Goal: Information Seeking & Learning: Learn about a topic

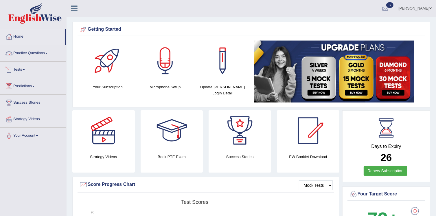
click at [25, 70] on span at bounding box center [24, 69] width 2 height 1
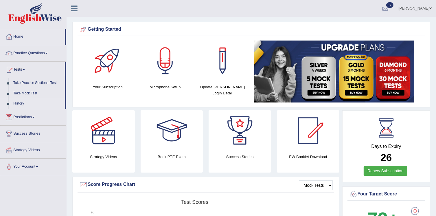
click at [21, 103] on link "History" at bounding box center [38, 103] width 54 height 10
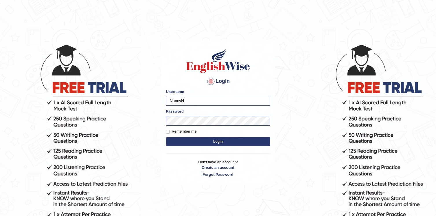
click at [168, 140] on button "Login" at bounding box center [218, 141] width 104 height 9
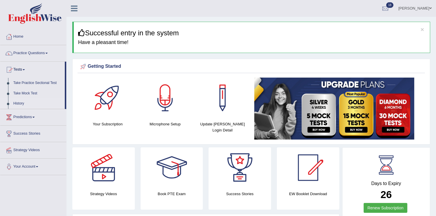
click at [17, 105] on link "History" at bounding box center [38, 103] width 54 height 10
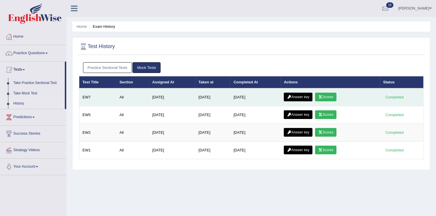
click at [331, 95] on link "Scores" at bounding box center [325, 97] width 21 height 9
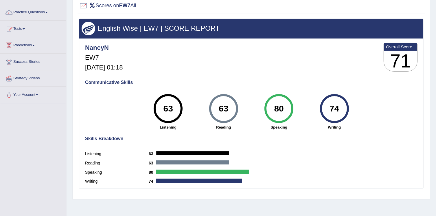
scroll to position [45, 0]
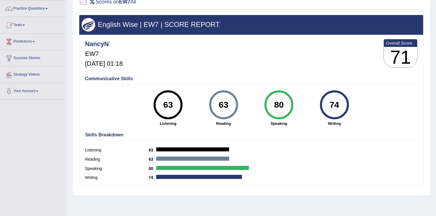
click at [22, 23] on link "Tests" at bounding box center [33, 24] width 66 height 14
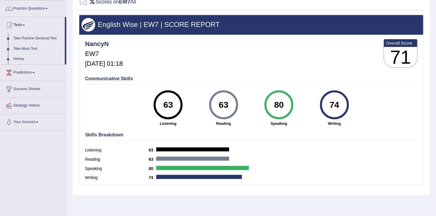
click at [18, 57] on link "History" at bounding box center [38, 59] width 54 height 10
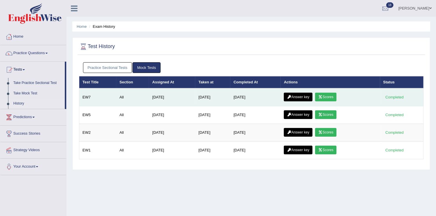
click at [304, 95] on link "Answer key" at bounding box center [298, 97] width 29 height 9
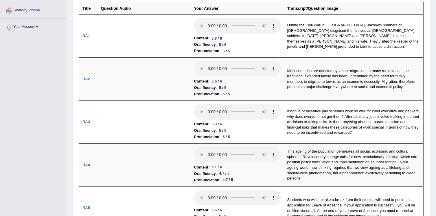
scroll to position [39, 0]
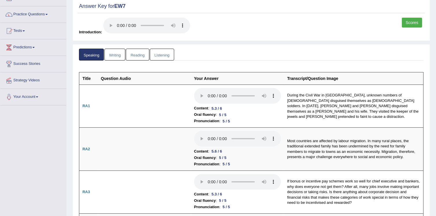
click at [112, 57] on link "Writing" at bounding box center [115, 55] width 21 height 12
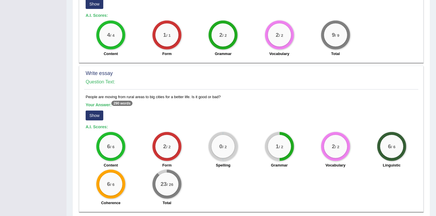
scroll to position [467, 0]
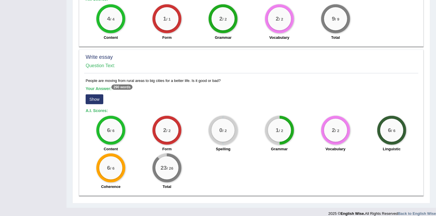
click at [92, 94] on button "Show" at bounding box center [95, 99] width 18 height 10
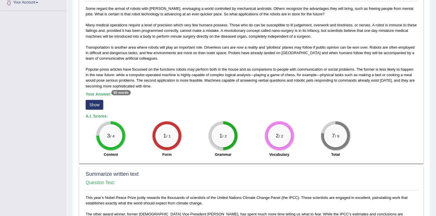
scroll to position [0, 0]
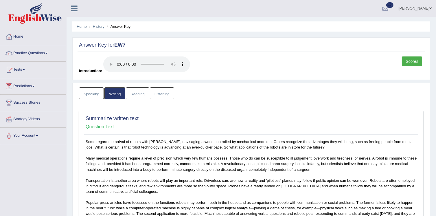
click at [138, 97] on link "Reading" at bounding box center [137, 93] width 23 height 12
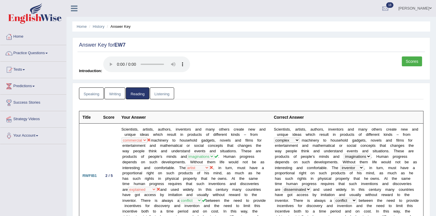
click at [164, 93] on link "Listening" at bounding box center [162, 93] width 24 height 12
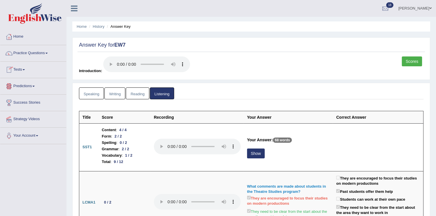
click at [29, 67] on link "Tests" at bounding box center [33, 69] width 66 height 14
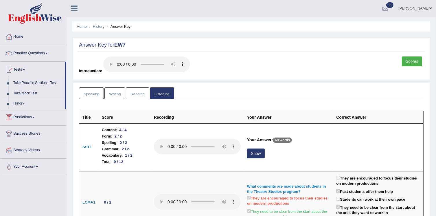
click at [19, 105] on link "History" at bounding box center [38, 103] width 54 height 10
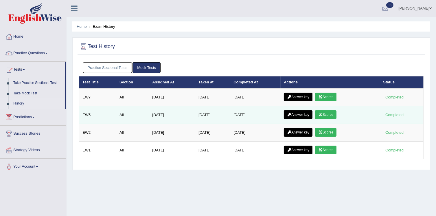
click at [327, 112] on link "Scores" at bounding box center [325, 114] width 21 height 9
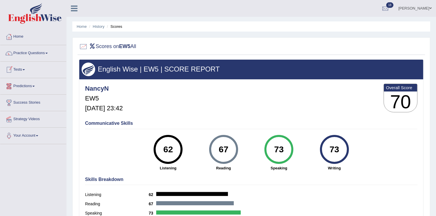
click at [16, 70] on link "Tests" at bounding box center [33, 69] width 66 height 14
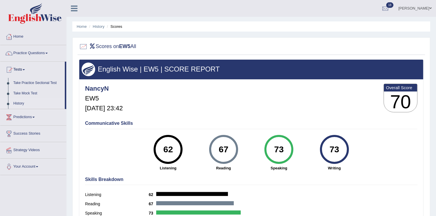
click at [22, 103] on link "History" at bounding box center [38, 103] width 54 height 10
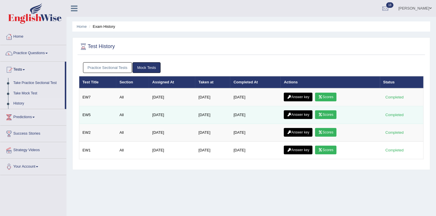
click at [328, 111] on link "Scores" at bounding box center [325, 114] width 21 height 9
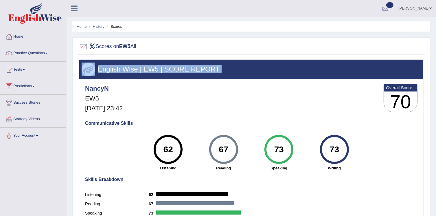
drag, startPoint x: 0, startPoint y: 0, endPoint x: 189, endPoint y: 44, distance: 193.9
click at [189, 44] on div "Scores on EW5 All English Wise | EW5 | SCORE REPORT NancyN EW5 [DATE] 23:42 Ove…" at bounding box center [251, 138] width 358 height 203
copy div "English Wise | EW5 | SCORE REPORT"
click at [22, 70] on link "Tests" at bounding box center [33, 69] width 66 height 14
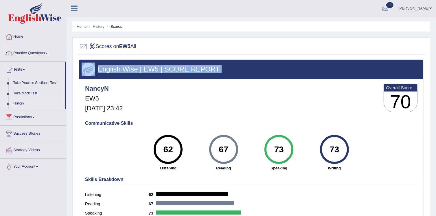
click at [19, 103] on link "History" at bounding box center [38, 103] width 54 height 10
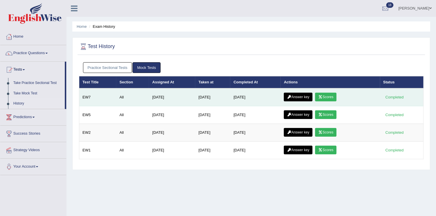
click at [329, 96] on link "Scores" at bounding box center [325, 97] width 21 height 9
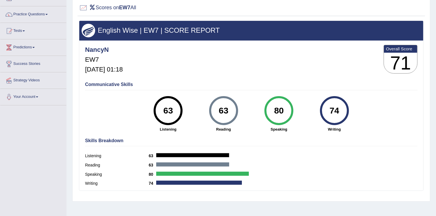
scroll to position [39, 0]
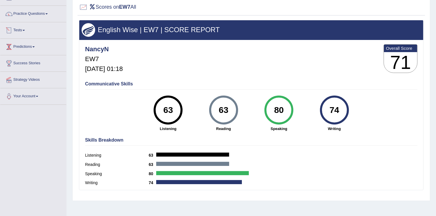
click at [18, 31] on link "Tests" at bounding box center [33, 29] width 66 height 14
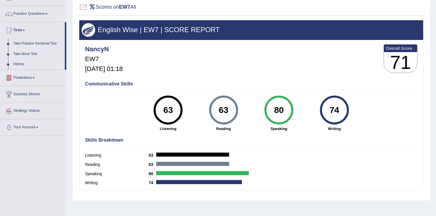
click at [28, 76] on link "Predictions" at bounding box center [33, 77] width 66 height 14
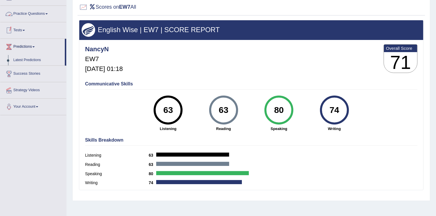
click at [22, 31] on link "Tests" at bounding box center [33, 29] width 66 height 14
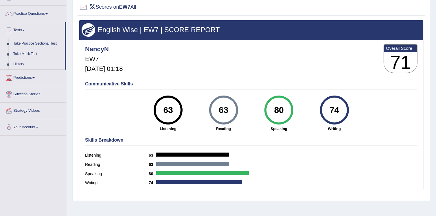
click at [21, 62] on link "History" at bounding box center [38, 64] width 54 height 10
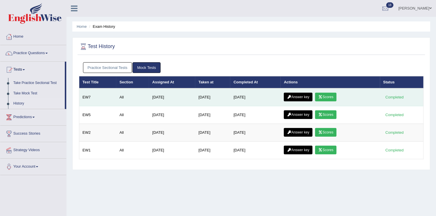
click at [323, 96] on icon at bounding box center [321, 96] width 4 height 3
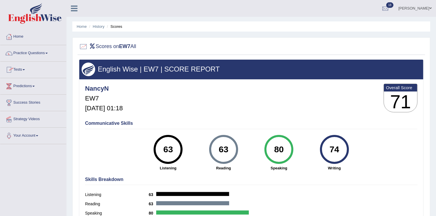
click at [20, 70] on link "Tests" at bounding box center [33, 69] width 66 height 14
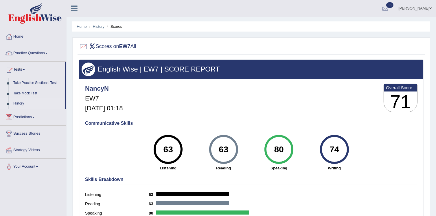
click at [20, 103] on link "History" at bounding box center [38, 103] width 54 height 10
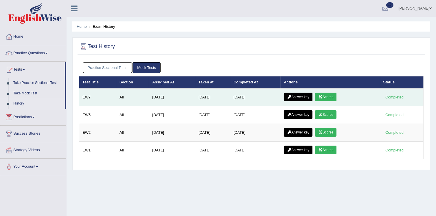
click at [297, 95] on link "Answer key" at bounding box center [298, 97] width 29 height 9
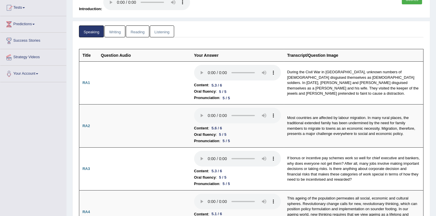
scroll to position [53, 0]
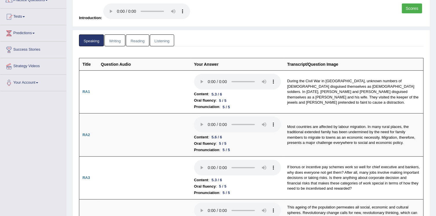
click at [112, 41] on link "Writing" at bounding box center [115, 40] width 21 height 12
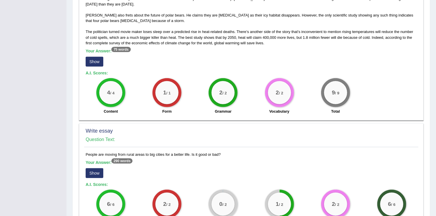
scroll to position [396, 0]
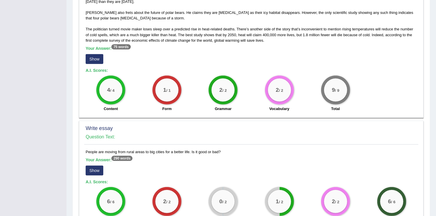
drag, startPoint x: 440, startPoint y: 146, endPoint x: 219, endPoint y: 61, distance: 236.4
click at [219, 61] on div "This year’s Nobel Peace Prize justly rewards the thousands of scientists of the…" at bounding box center [251, 24] width 334 height 182
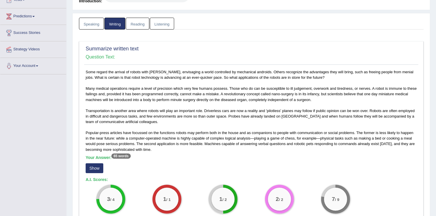
scroll to position [49, 0]
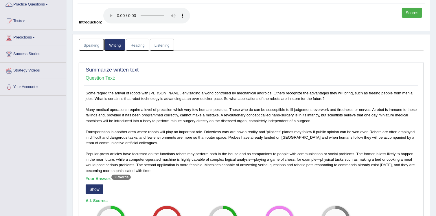
click at [143, 42] on link "Reading" at bounding box center [137, 45] width 23 height 12
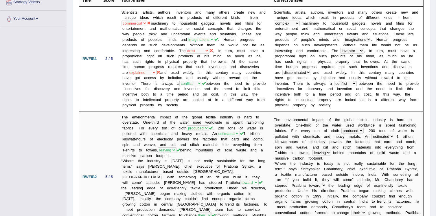
scroll to position [0, 0]
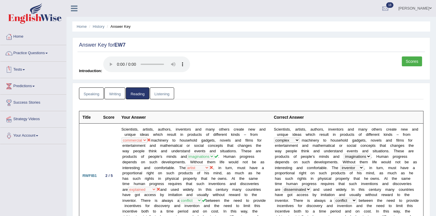
click at [21, 69] on link "Tests" at bounding box center [33, 69] width 66 height 14
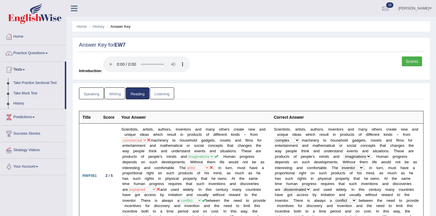
click at [17, 105] on link "History" at bounding box center [38, 103] width 54 height 10
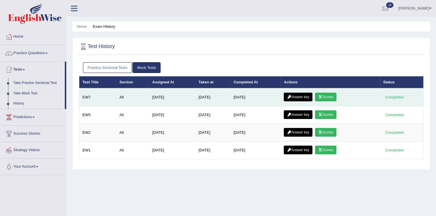
click at [327, 93] on link "Scores" at bounding box center [325, 97] width 21 height 9
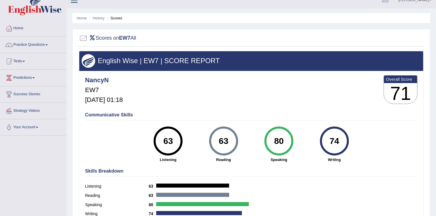
scroll to position [7, 0]
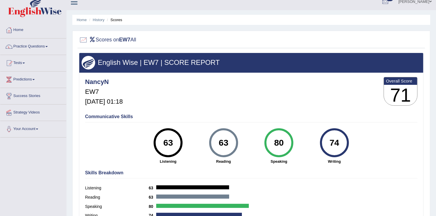
click at [21, 63] on link "Tests" at bounding box center [33, 62] width 66 height 14
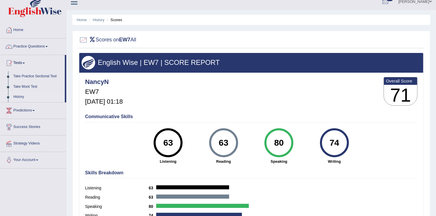
click at [17, 95] on link "History" at bounding box center [38, 97] width 54 height 10
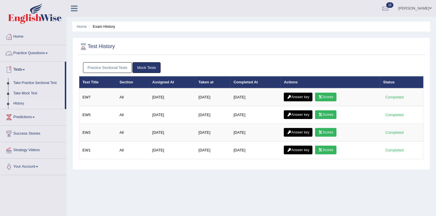
click at [24, 52] on link "Practice Questions" at bounding box center [33, 52] width 66 height 14
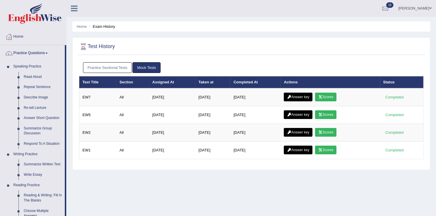
click at [14, 53] on link "Practice Questions" at bounding box center [32, 52] width 65 height 14
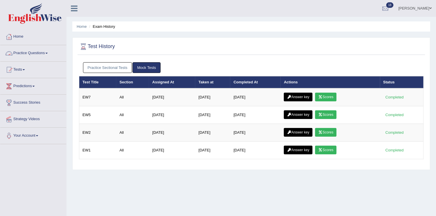
click at [31, 50] on link "Practice Questions" at bounding box center [33, 52] width 66 height 14
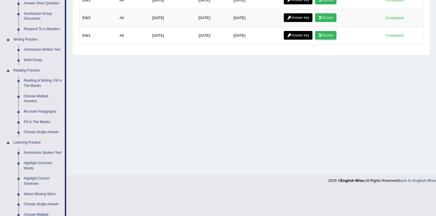
scroll to position [124, 0]
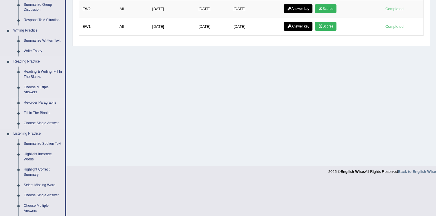
click at [43, 102] on link "Re-order Paragraphs" at bounding box center [43, 103] width 44 height 10
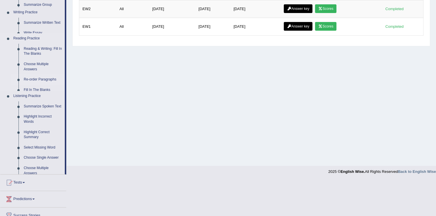
scroll to position [88, 0]
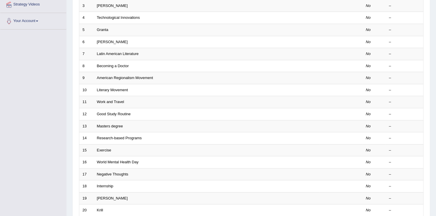
scroll to position [166, 0]
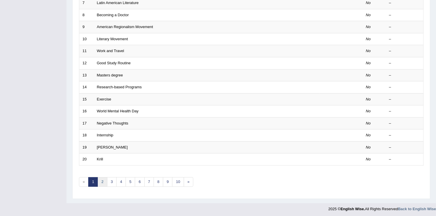
click at [104, 182] on link "2" at bounding box center [103, 182] width 10 height 10
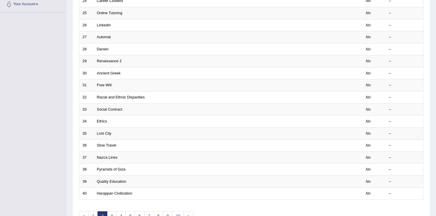
scroll to position [166, 0]
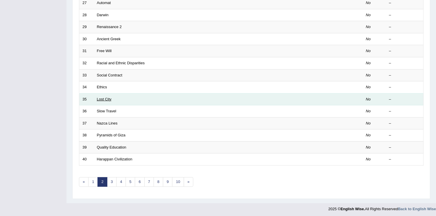
click at [104, 97] on link "Lost City" at bounding box center [104, 99] width 15 height 4
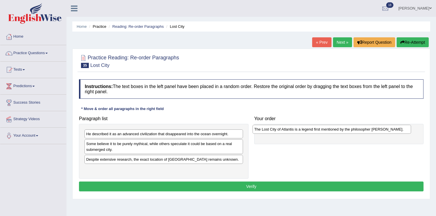
drag, startPoint x: 161, startPoint y: 135, endPoint x: 329, endPoint y: 131, distance: 168.3
click at [329, 131] on div "The Lost City of Atlantis is a legend first mentioned by the philosopher [PERSO…" at bounding box center [332, 129] width 159 height 9
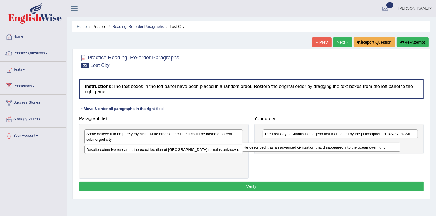
drag, startPoint x: 197, startPoint y: 133, endPoint x: 354, endPoint y: 146, distance: 158.1
click at [354, 146] on div "He described it as an advanced civilization that disappeared into the ocean ove…" at bounding box center [321, 147] width 159 height 9
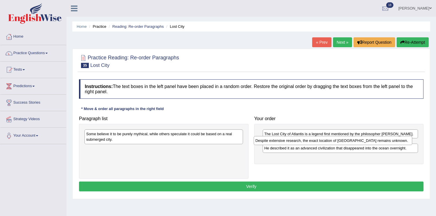
drag, startPoint x: 229, startPoint y: 150, endPoint x: 399, endPoint y: 142, distance: 169.6
click at [399, 142] on div "Despite extensive research, the exact location of [GEOGRAPHIC_DATA] remains unk…" at bounding box center [333, 140] width 159 height 9
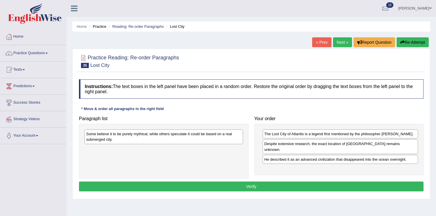
click at [154, 134] on div "Some believe it to be purely mythical, while others speculate it could be based…" at bounding box center [164, 136] width 159 height 14
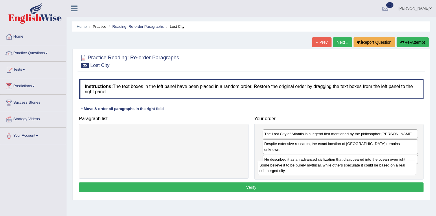
drag, startPoint x: 136, startPoint y: 136, endPoint x: 309, endPoint y: 167, distance: 176.3
click at [309, 167] on div "Some believe it to be purely mythical, while others speculate it could be based…" at bounding box center [337, 168] width 159 height 14
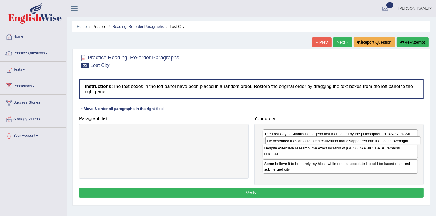
drag, startPoint x: 321, startPoint y: 157, endPoint x: 324, endPoint y: 144, distance: 13.1
click at [324, 144] on div "He described it as an advanced civilization that disappeared into the ocean ove…" at bounding box center [344, 140] width 156 height 9
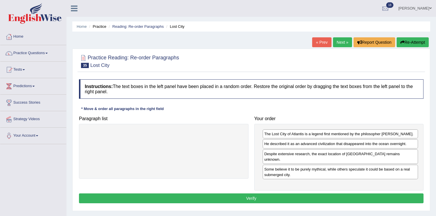
click at [317, 193] on button "Verify" at bounding box center [251, 198] width 345 height 10
